Goal: Transaction & Acquisition: Obtain resource

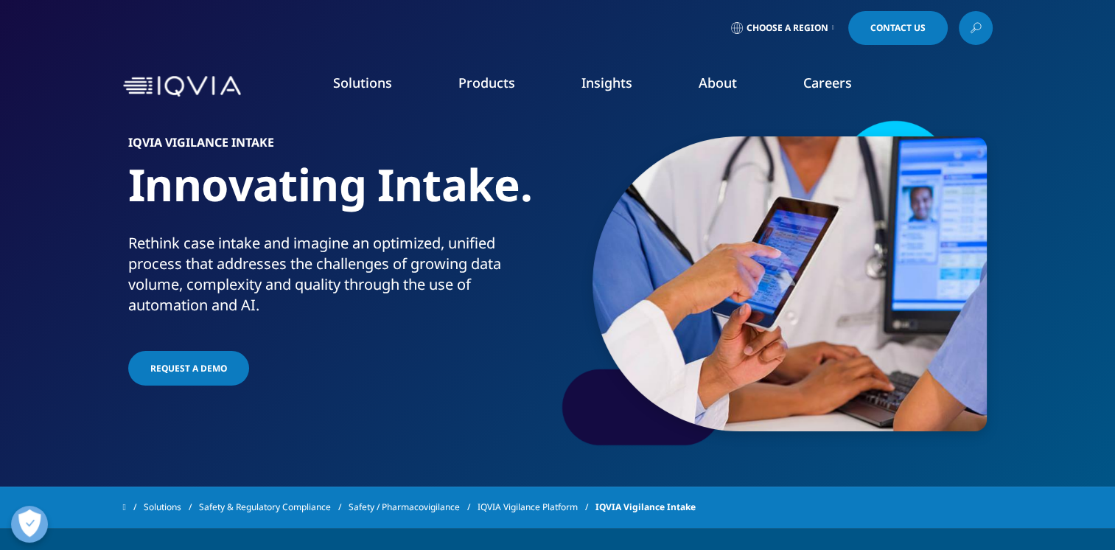
click at [186, 378] on link "Request a Demo" at bounding box center [188, 368] width 121 height 35
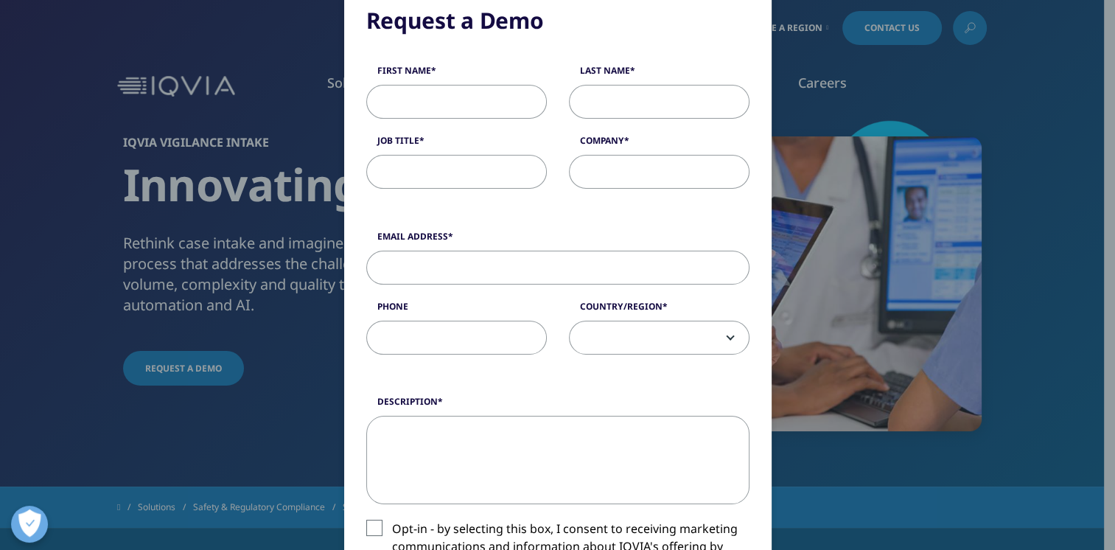
scroll to position [74, 0]
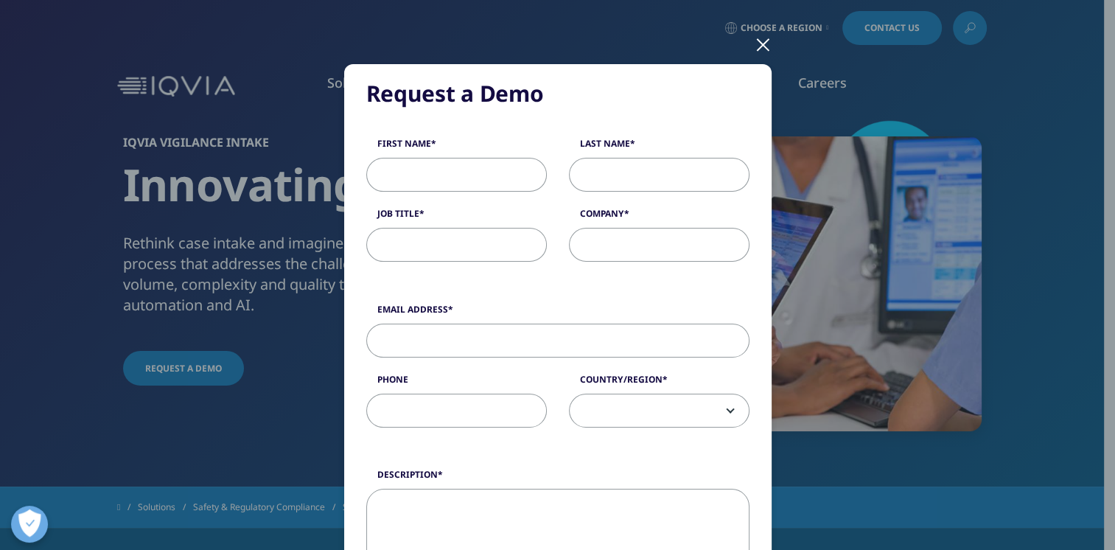
click at [757, 35] on div at bounding box center [762, 44] width 17 height 41
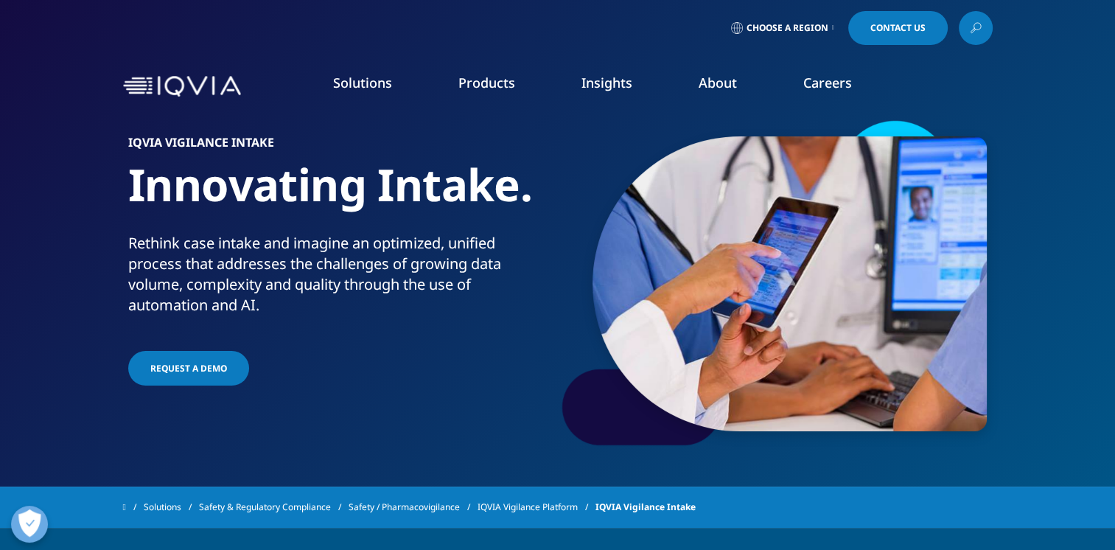
click at [219, 376] on link "Request a Demo" at bounding box center [188, 368] width 121 height 35
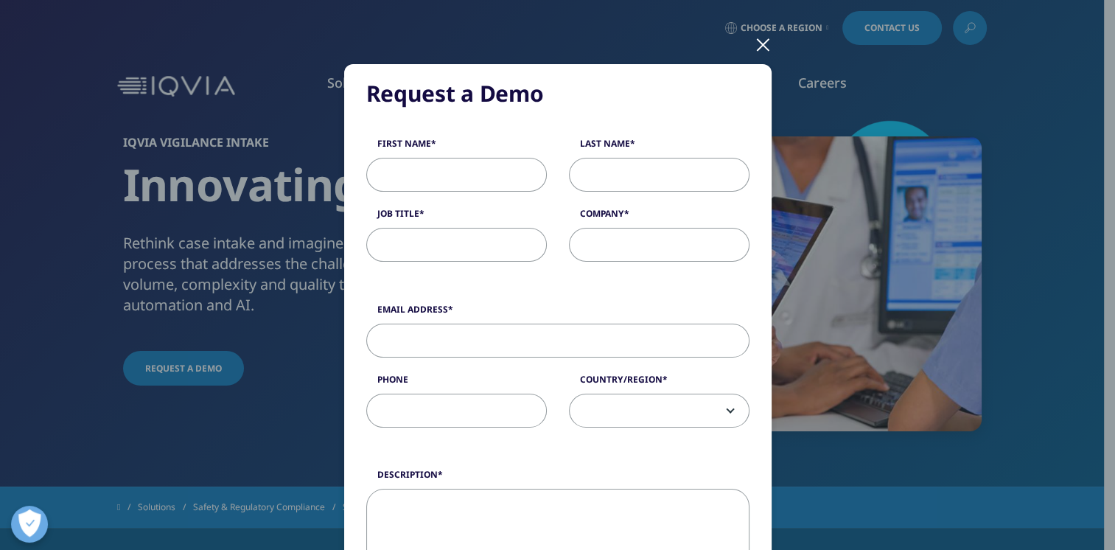
click at [754, 43] on div at bounding box center [762, 44] width 17 height 41
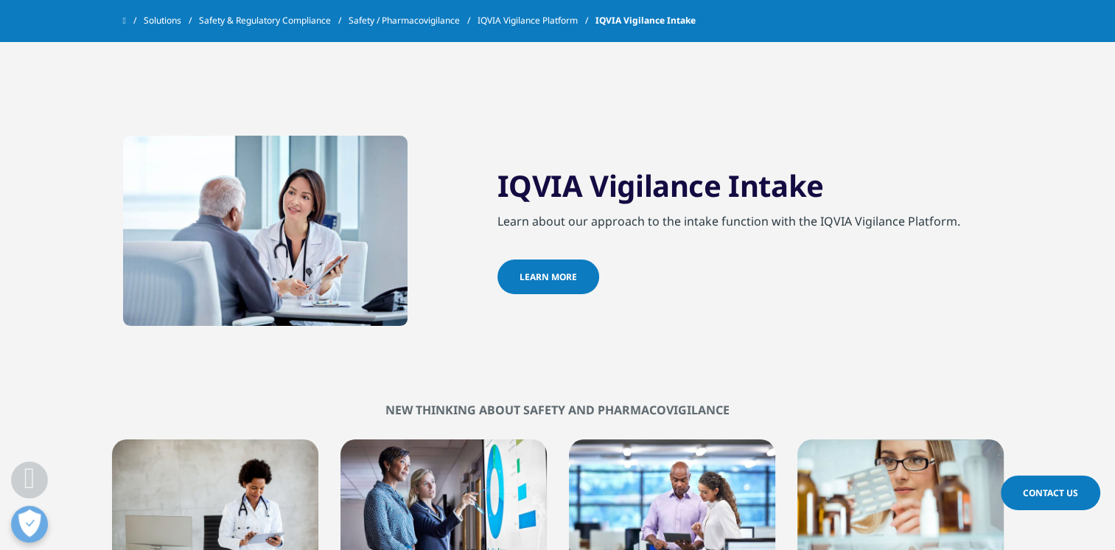
scroll to position [2063, 0]
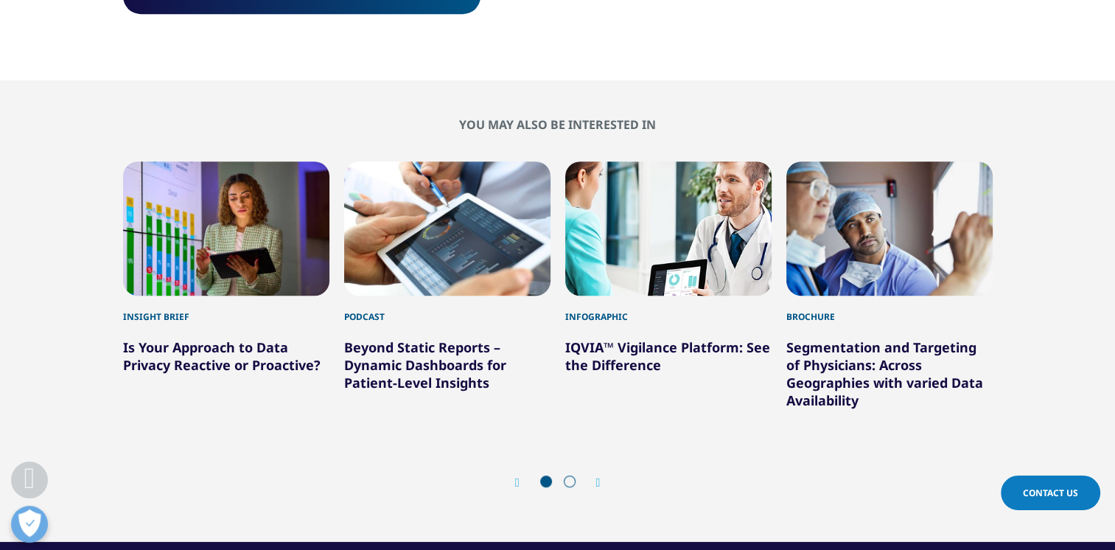
scroll to position [884, 0]
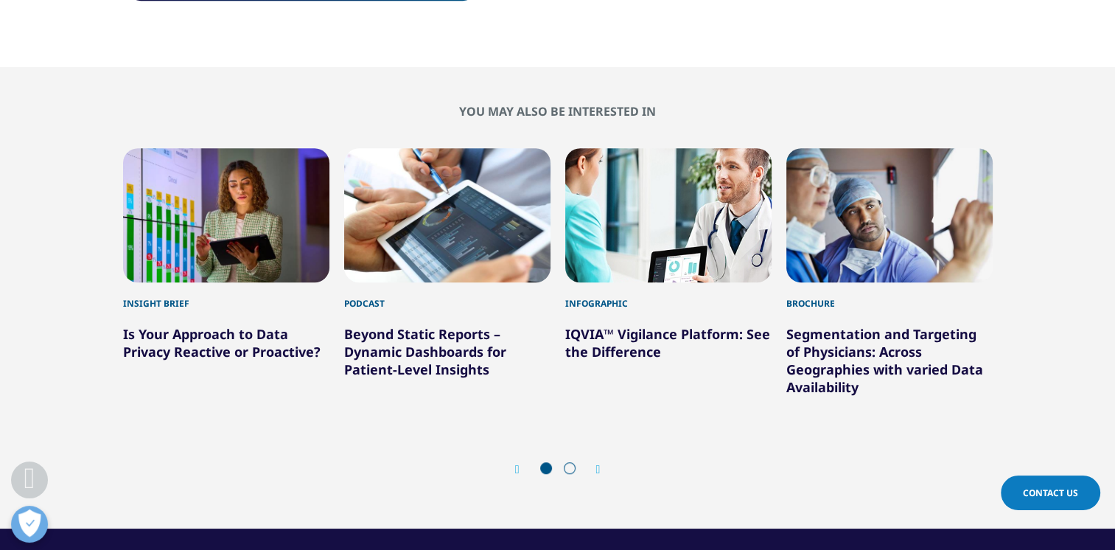
click at [571, 467] on span at bounding box center [570, 468] width 12 height 12
click at [571, 470] on span at bounding box center [570, 468] width 12 height 12
click at [600, 469] on icon "Next slide" at bounding box center [598, 469] width 4 height 12
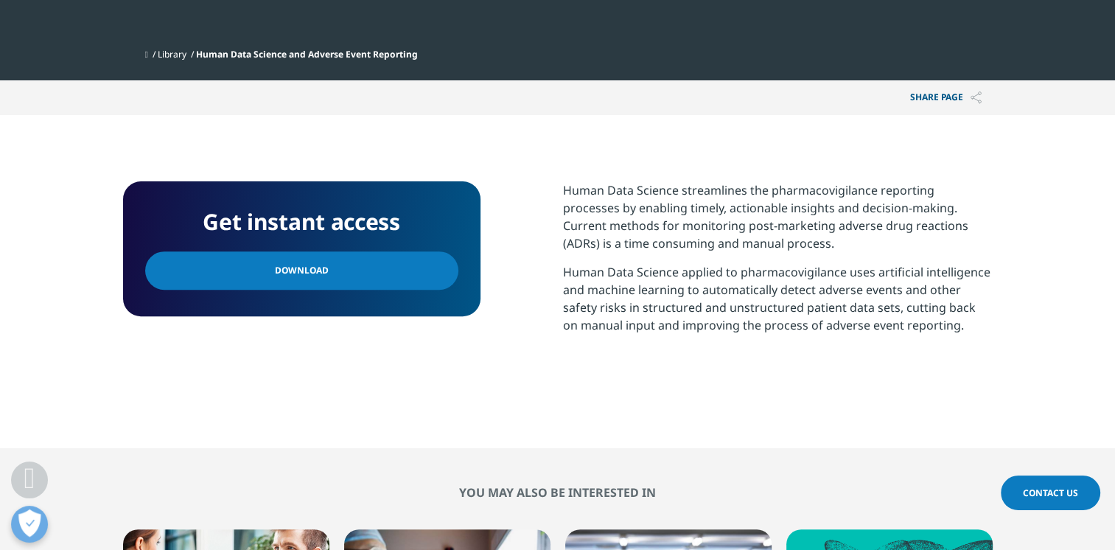
scroll to position [429, 0]
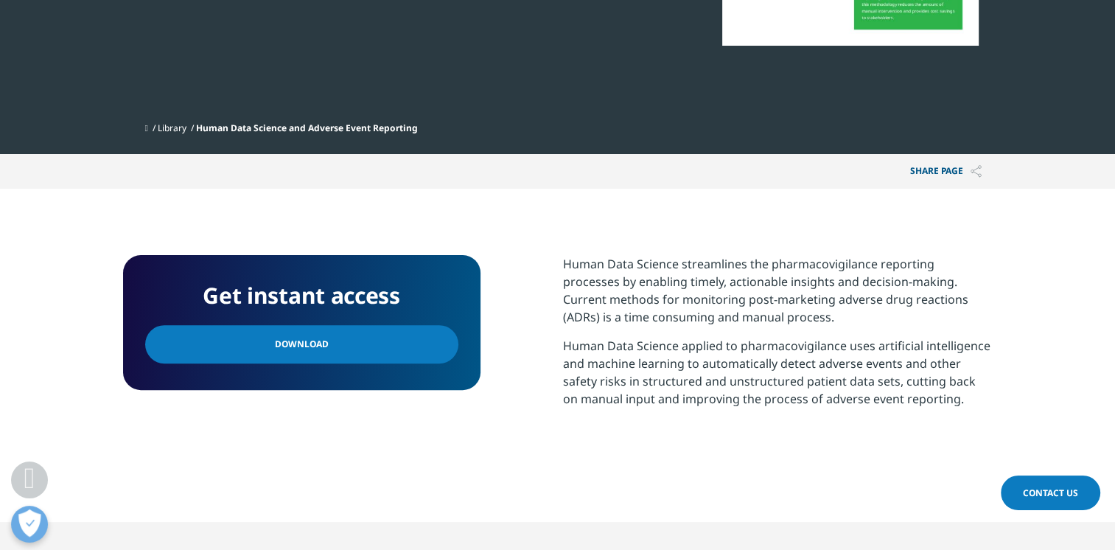
click at [378, 352] on link "Download" at bounding box center [301, 344] width 313 height 38
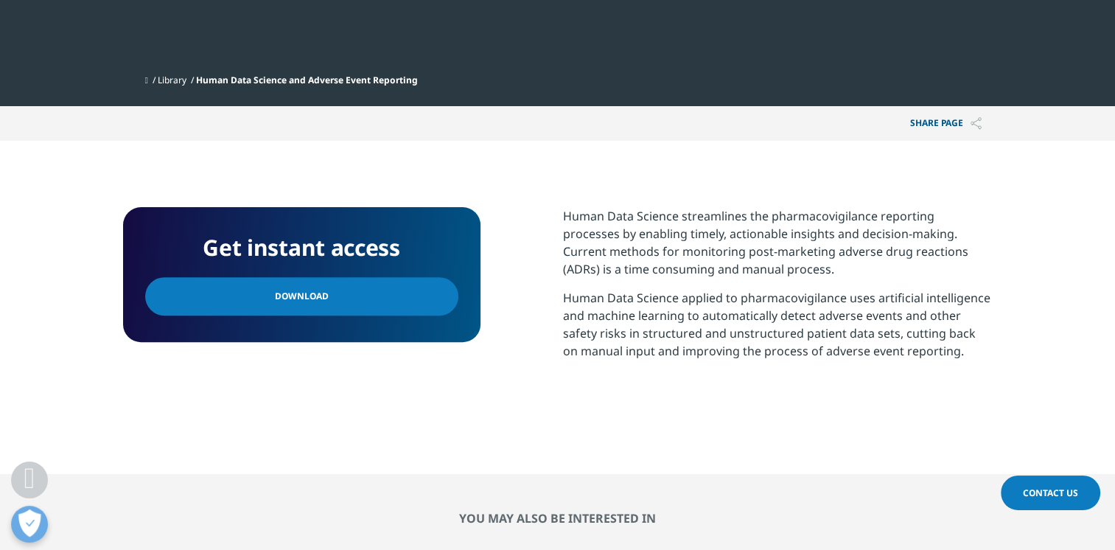
scroll to position [503, 0]
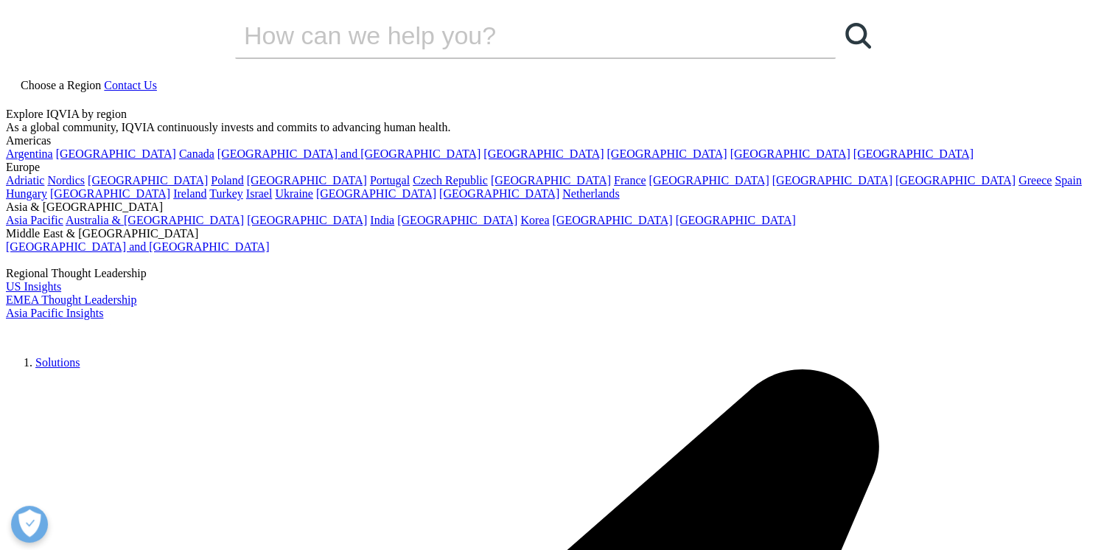
scroll to position [135, 869]
